Goal: Find specific page/section: Find specific page/section

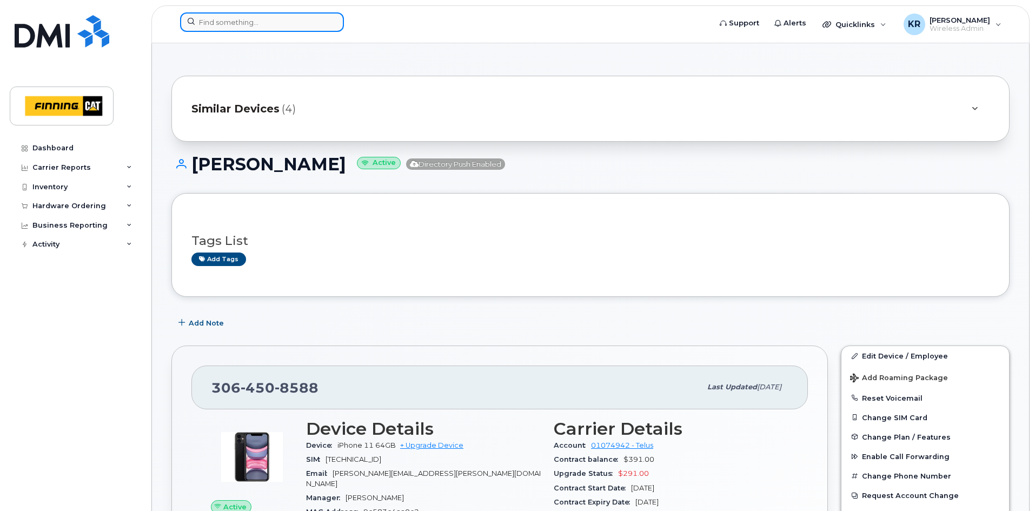
click at [227, 22] on input at bounding box center [262, 21] width 164 height 19
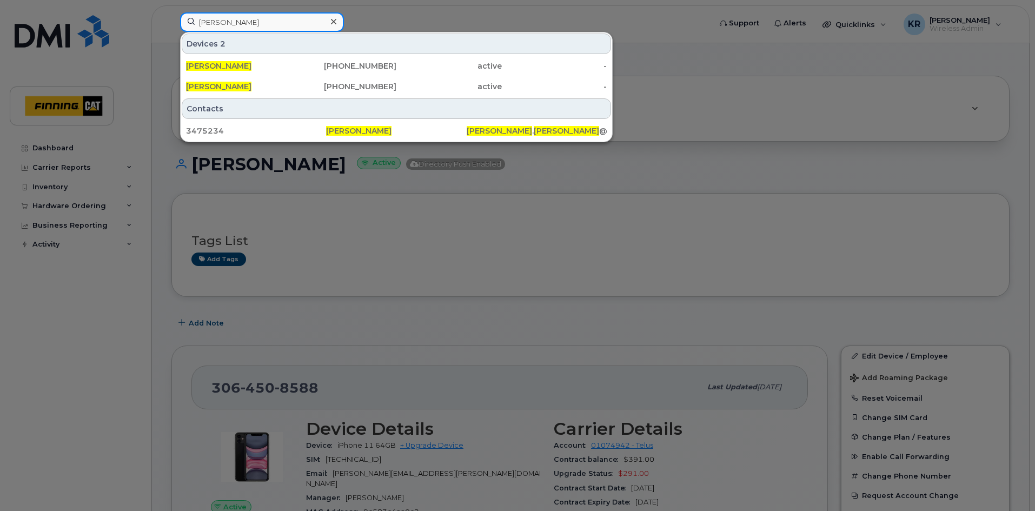
type input "Dylan beaupre"
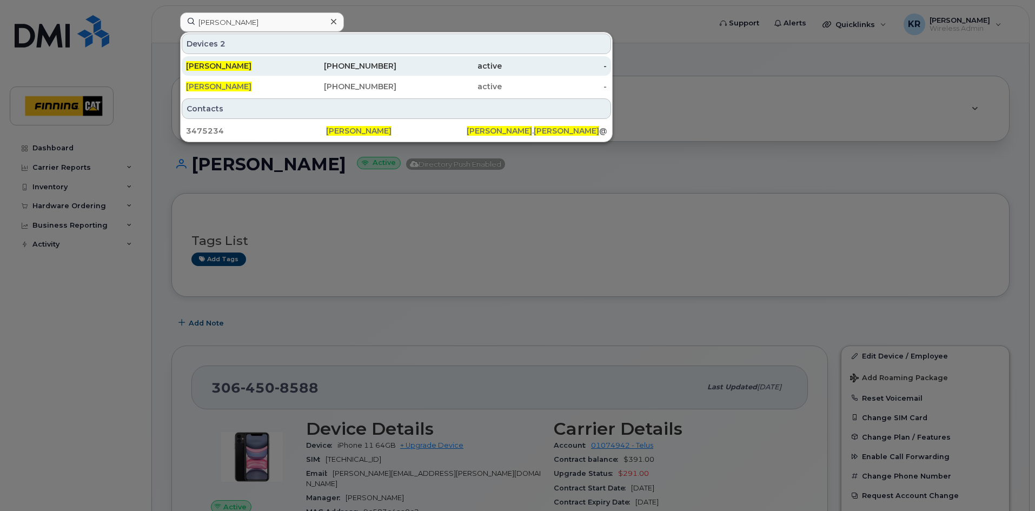
click at [372, 64] on div "250-910-1440" at bounding box center [343, 66] width 105 height 11
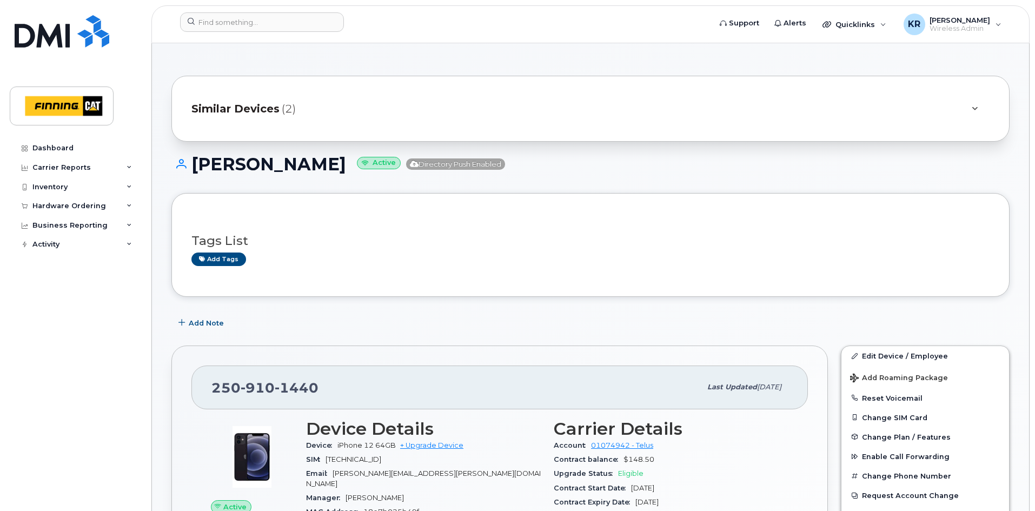
click at [245, 113] on span "Similar Devices" at bounding box center [235, 109] width 88 height 16
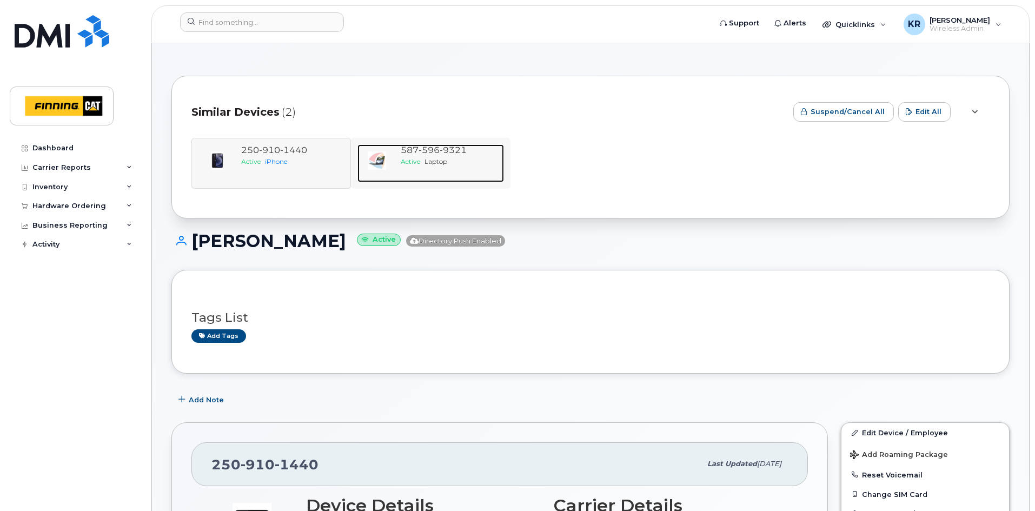
click at [447, 162] on span "Laptop" at bounding box center [435, 161] width 23 height 8
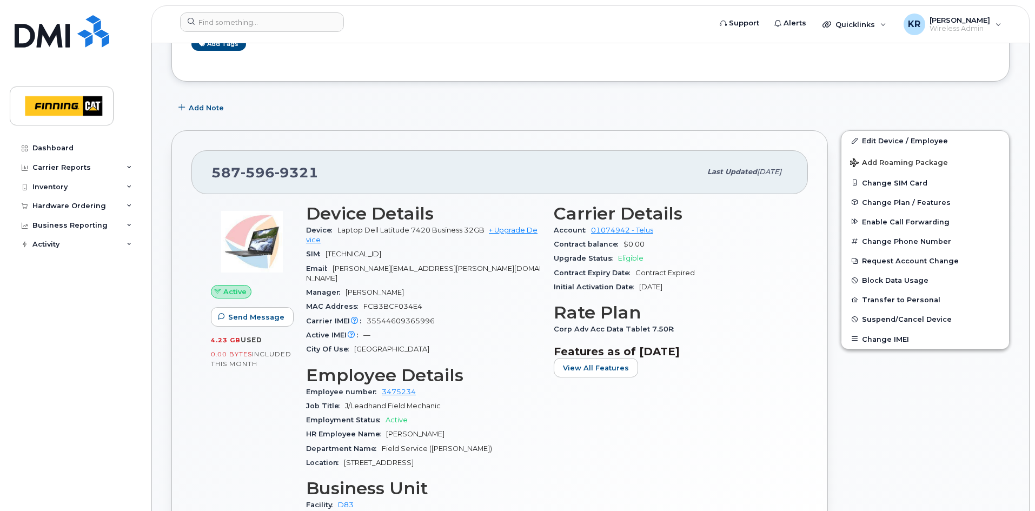
scroll to position [216, 0]
